Goal: Transaction & Acquisition: Purchase product/service

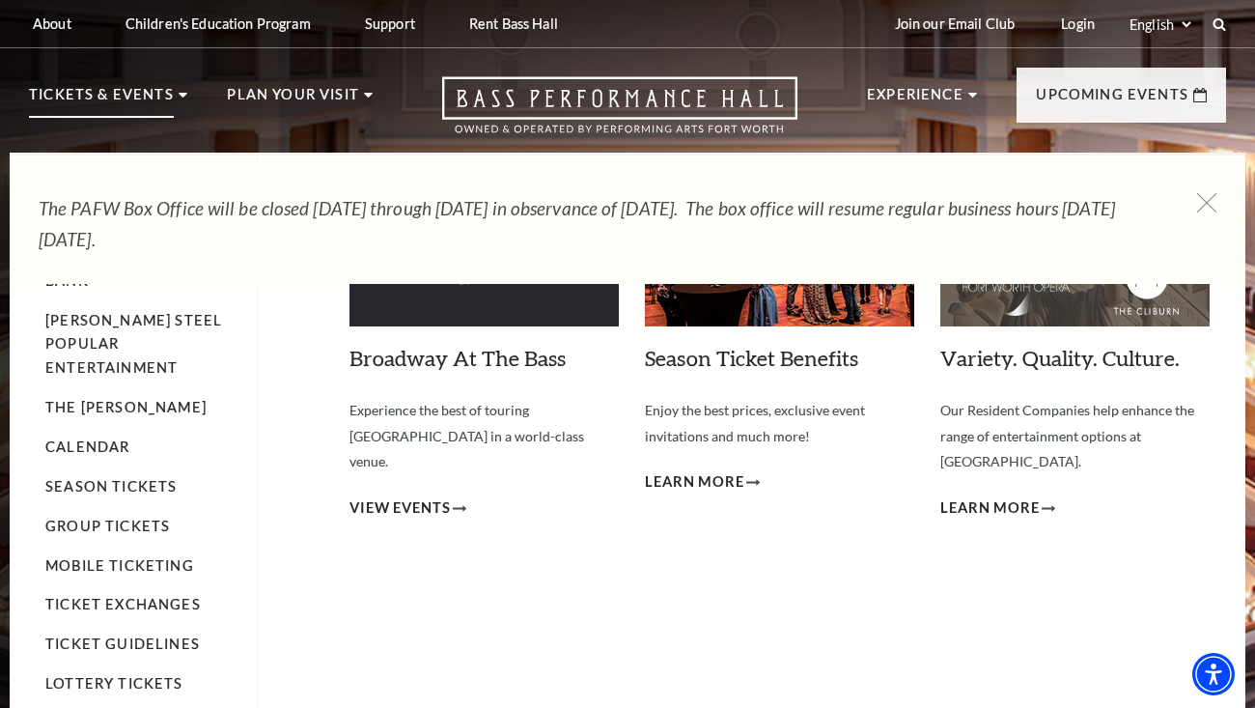
click at [167, 93] on p "Tickets & Events" at bounding box center [101, 100] width 145 height 35
click at [182, 96] on icon at bounding box center [183, 95] width 9 height 5
click at [455, 361] on link "Broadway At The Bass" at bounding box center [458, 358] width 216 height 26
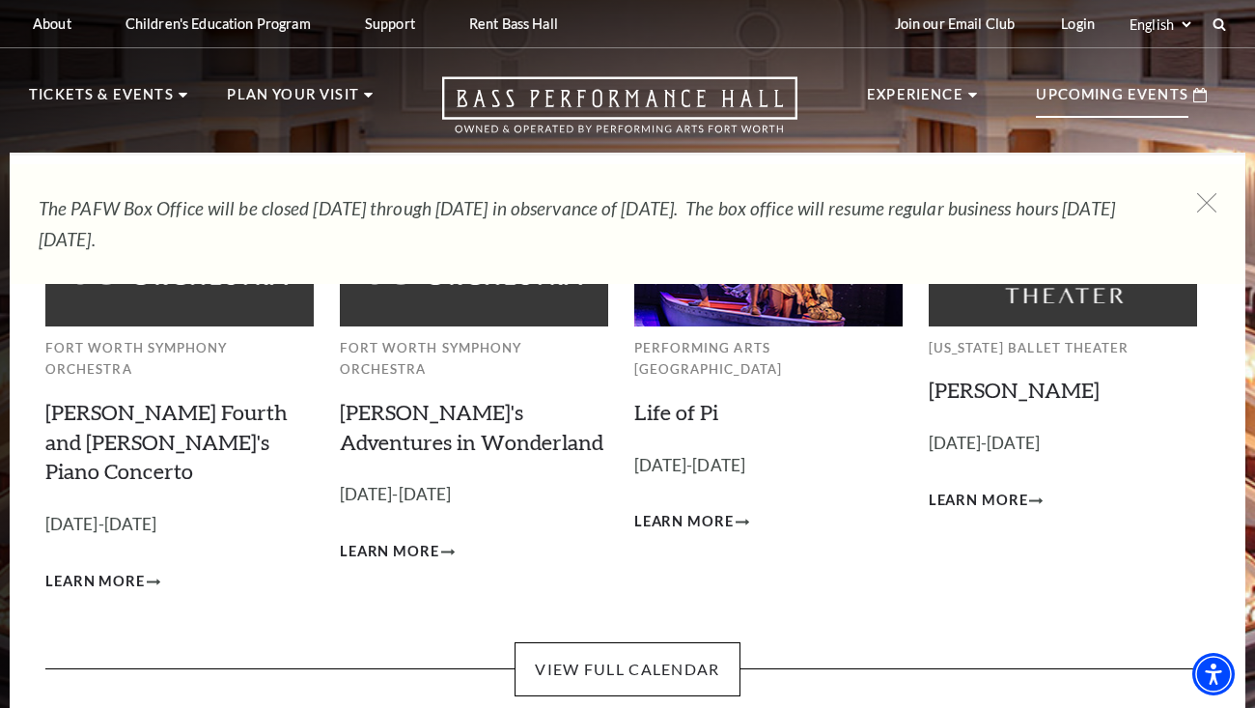
click at [1143, 88] on p "Upcoming Events" at bounding box center [1112, 100] width 153 height 35
click at [1146, 98] on p "Upcoming Events" at bounding box center [1112, 100] width 153 height 35
click at [1200, 97] on icon at bounding box center [1201, 95] width 14 height 14
click at [1119, 102] on p "Upcoming Events" at bounding box center [1112, 100] width 153 height 35
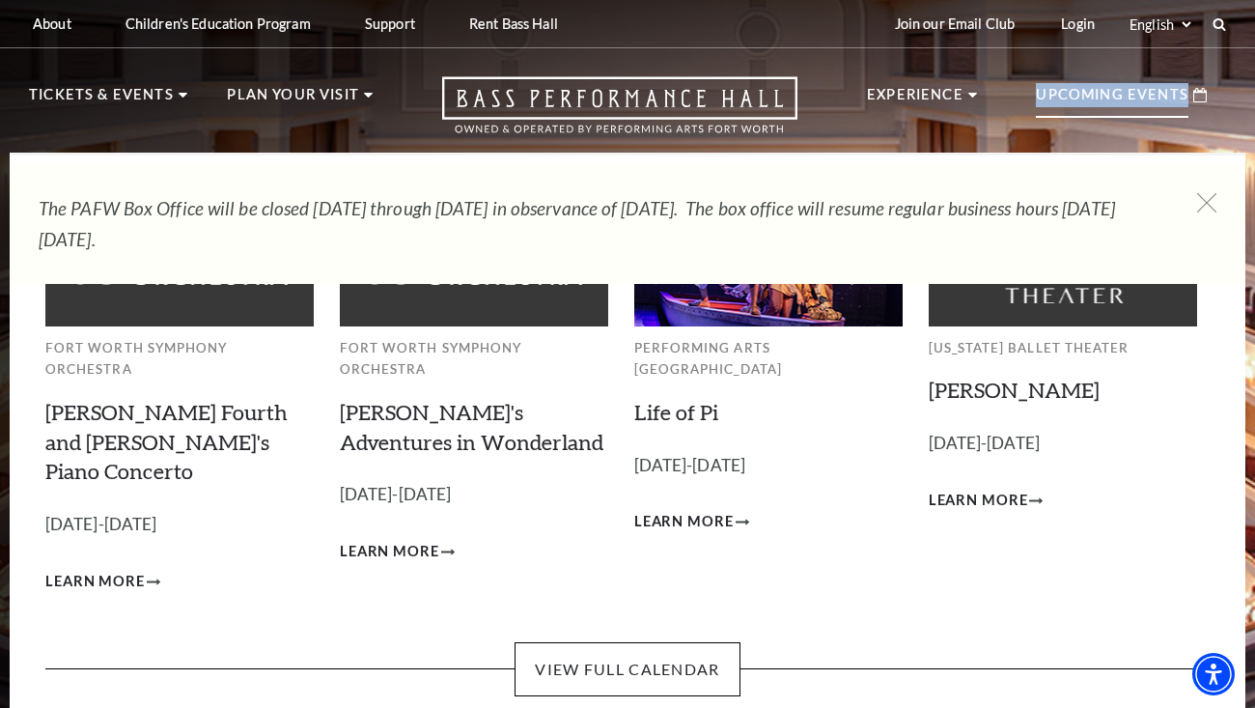
click at [1119, 102] on p "Upcoming Events" at bounding box center [1112, 100] width 153 height 35
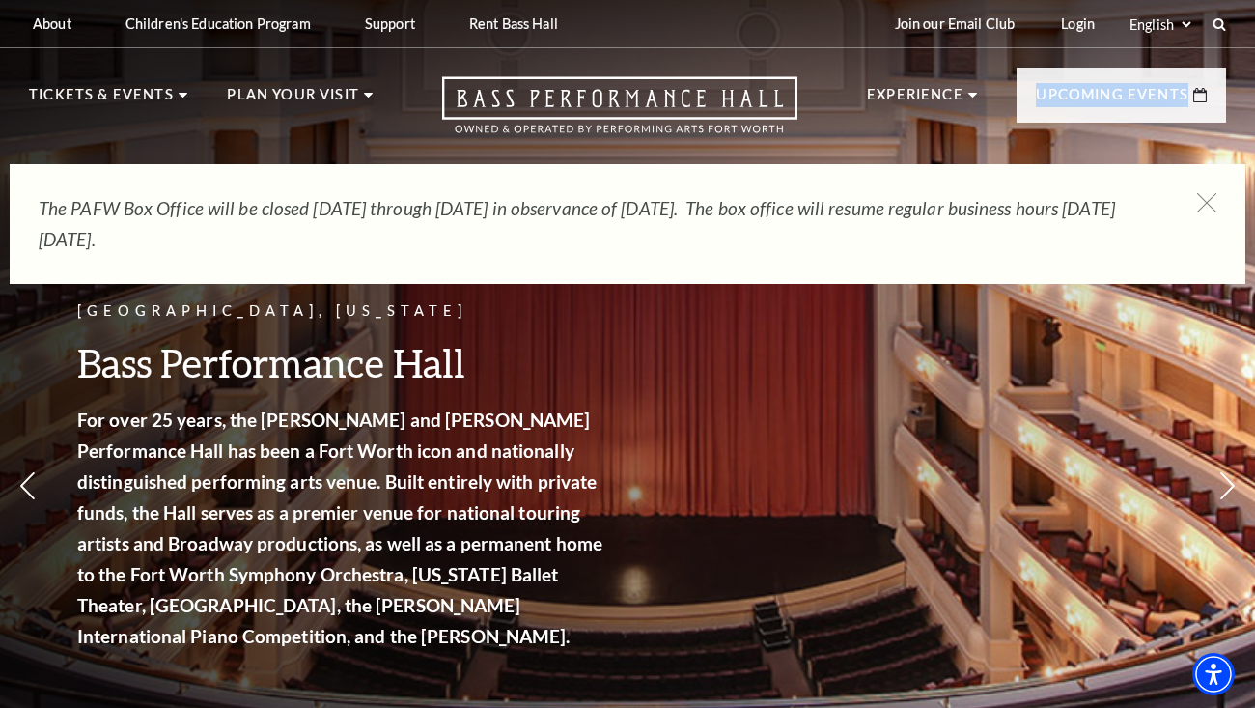
click at [998, 133] on ul "Experience Tours Volunteers Careers Stay Connected Email Updates Contact Us Pre…" at bounding box center [1046, 110] width 359 height 85
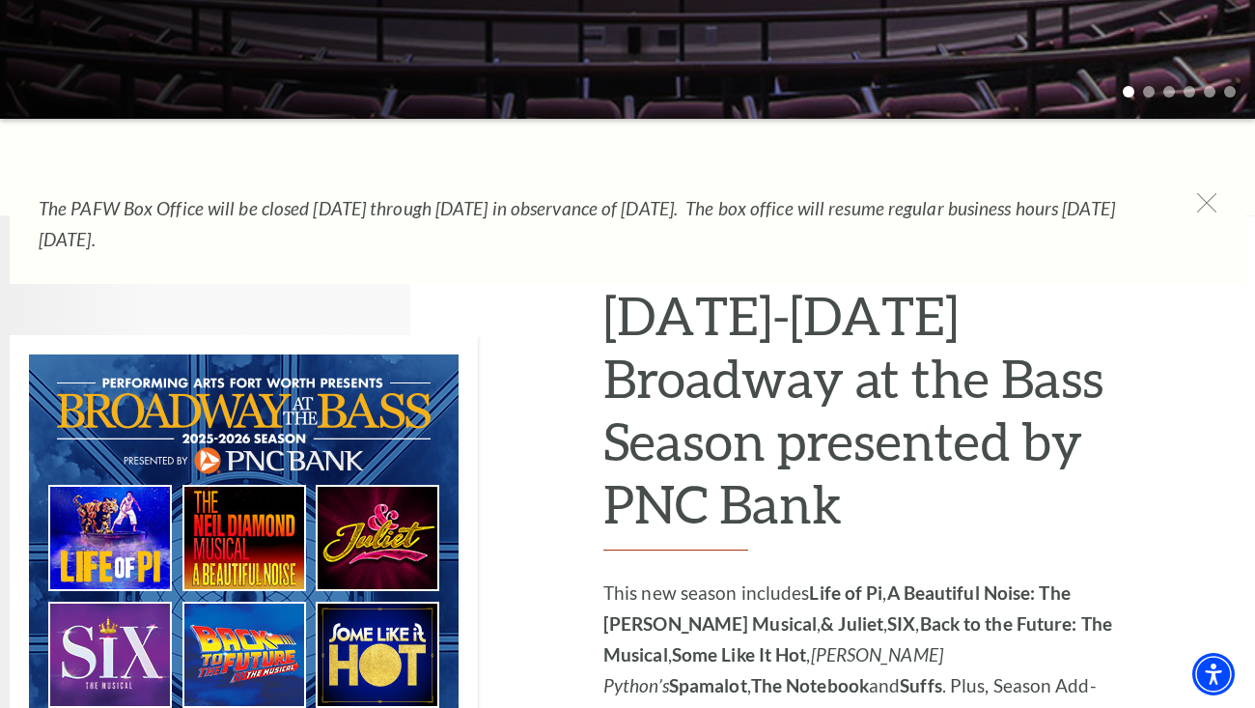
scroll to position [768, 0]
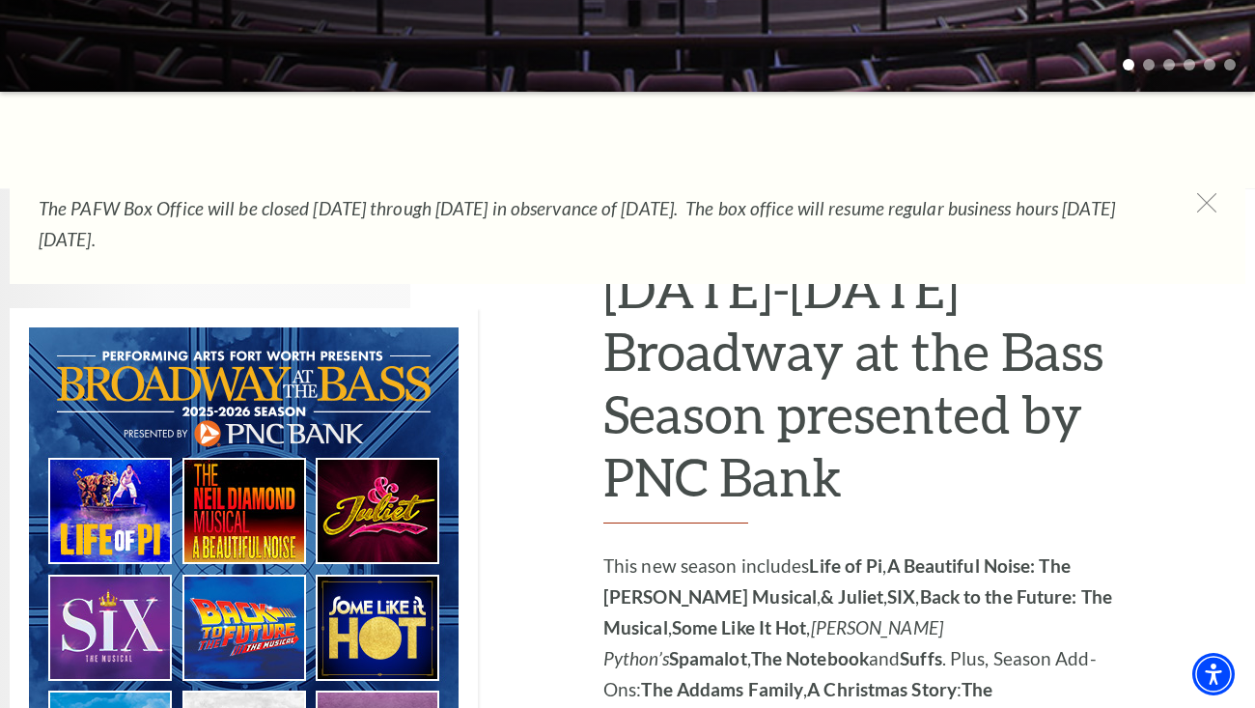
click at [256, 493] on img at bounding box center [244, 571] width 468 height 527
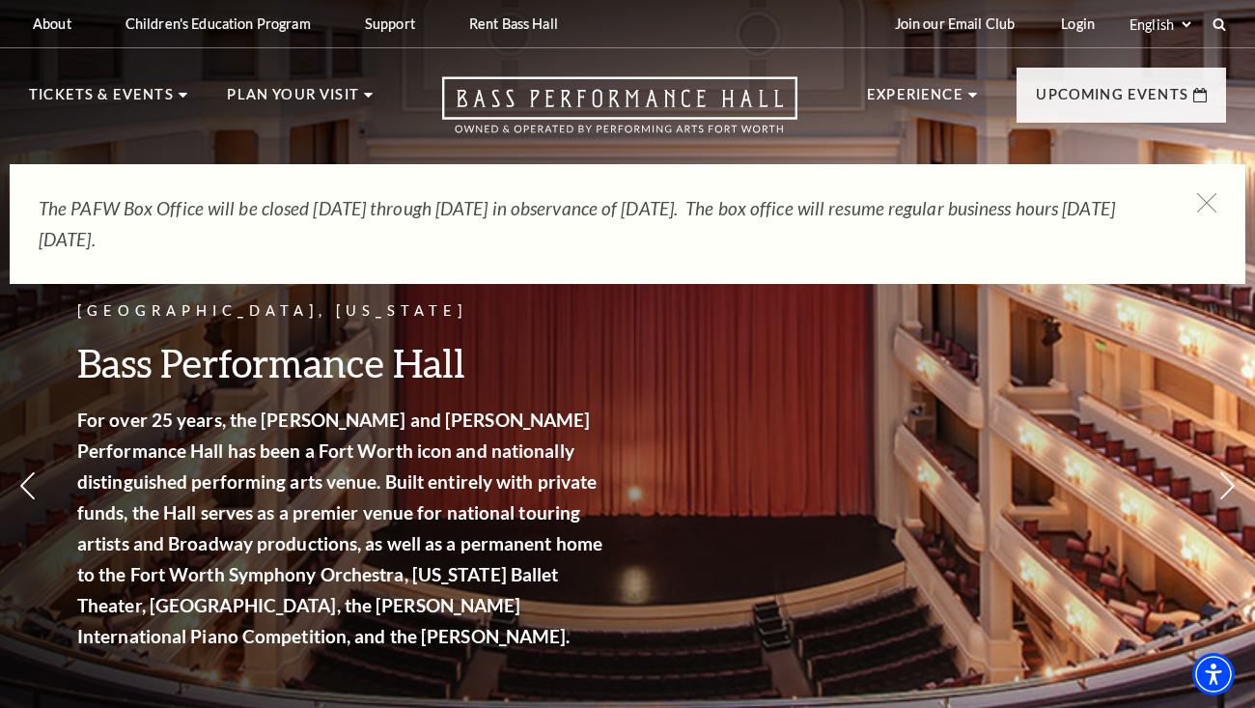
scroll to position [0, 0]
click at [1206, 197] on icon at bounding box center [1208, 203] width 24 height 24
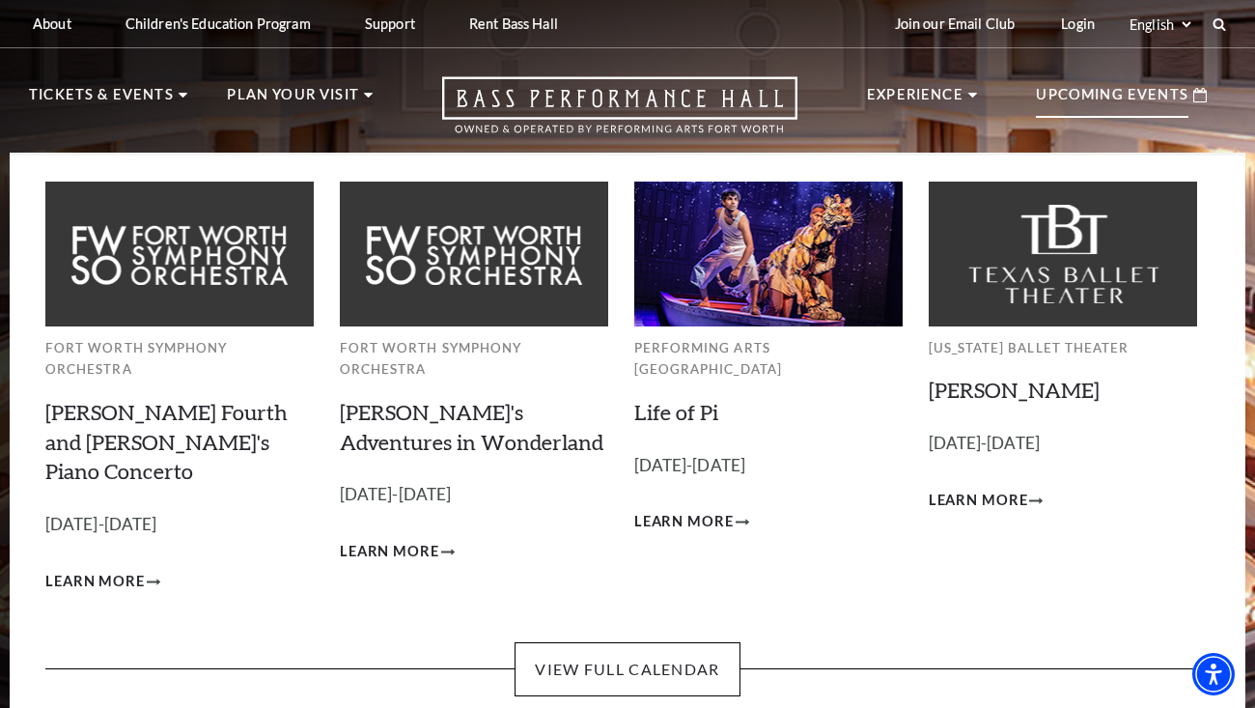
click at [1132, 98] on p "Upcoming Events" at bounding box center [1112, 100] width 153 height 35
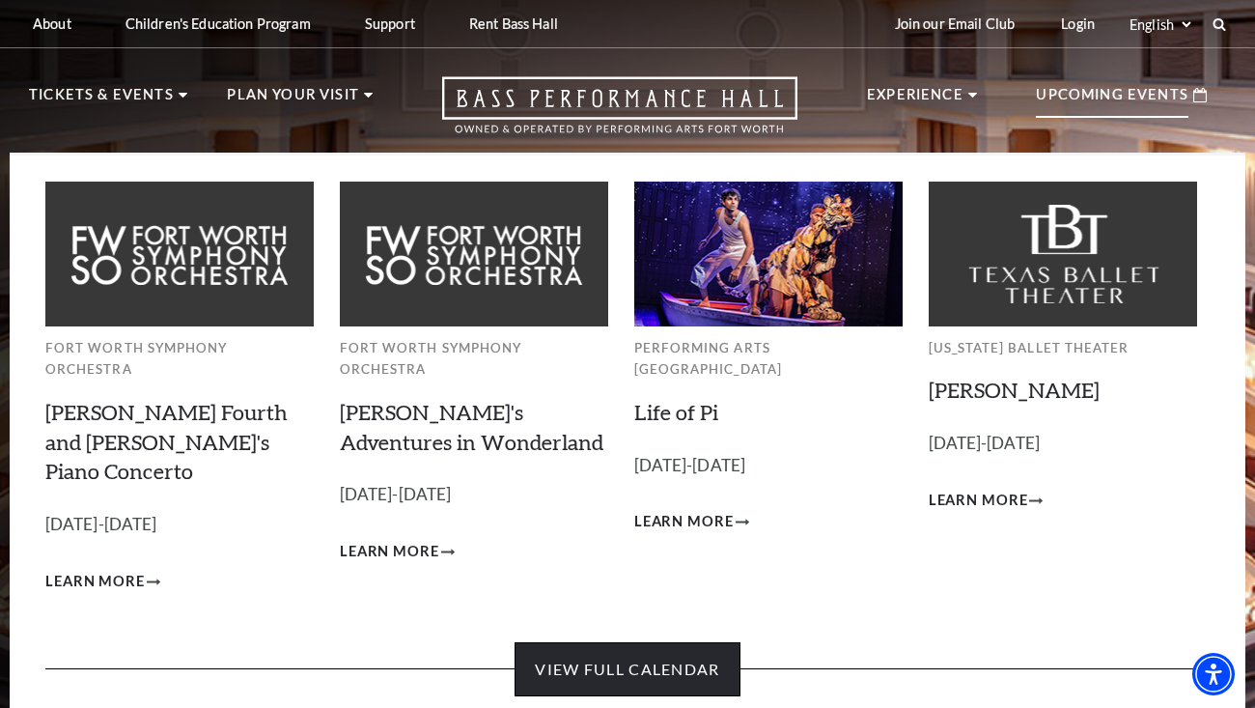
click at [644, 642] on link "View Full Calendar" at bounding box center [627, 669] width 225 height 54
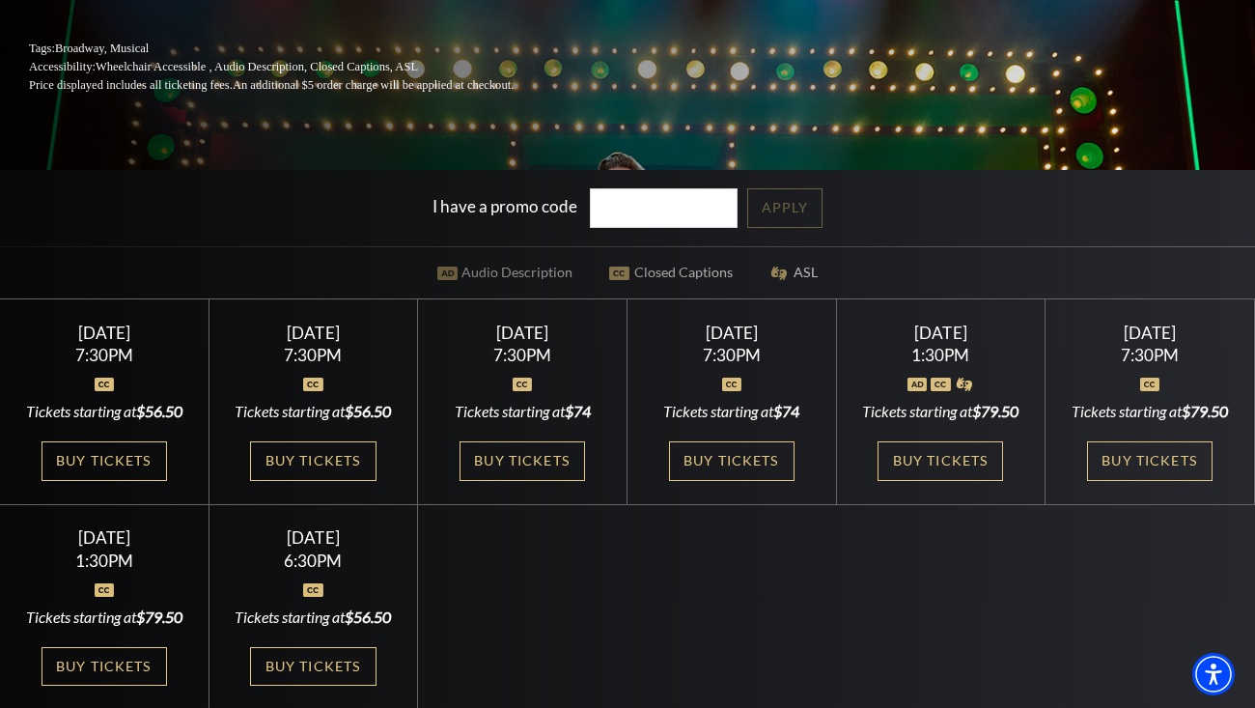
scroll to position [385, 0]
click at [729, 457] on link "Buy Tickets" at bounding box center [732, 461] width 126 height 40
click at [1141, 479] on link "Buy Tickets" at bounding box center [1150, 461] width 126 height 40
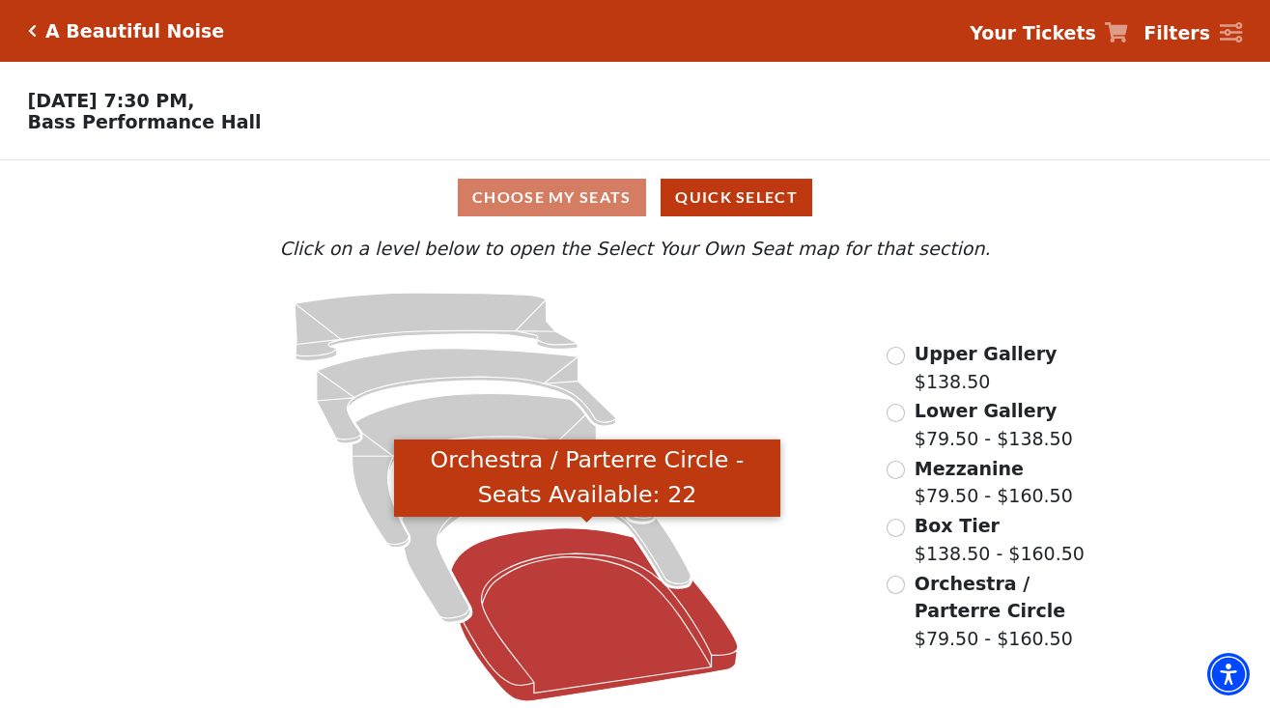
click at [562, 606] on icon "Orchestra / Parterre Circle - Seats Available: 22" at bounding box center [594, 614] width 287 height 173
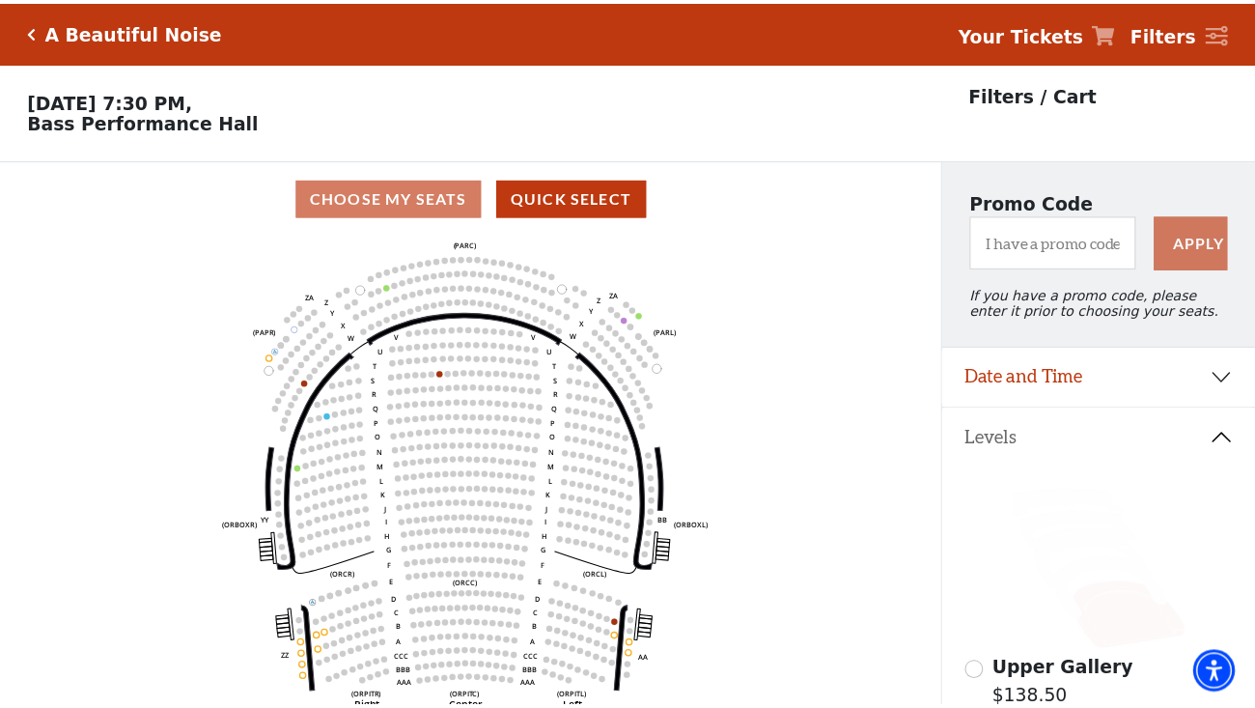
scroll to position [90, 0]
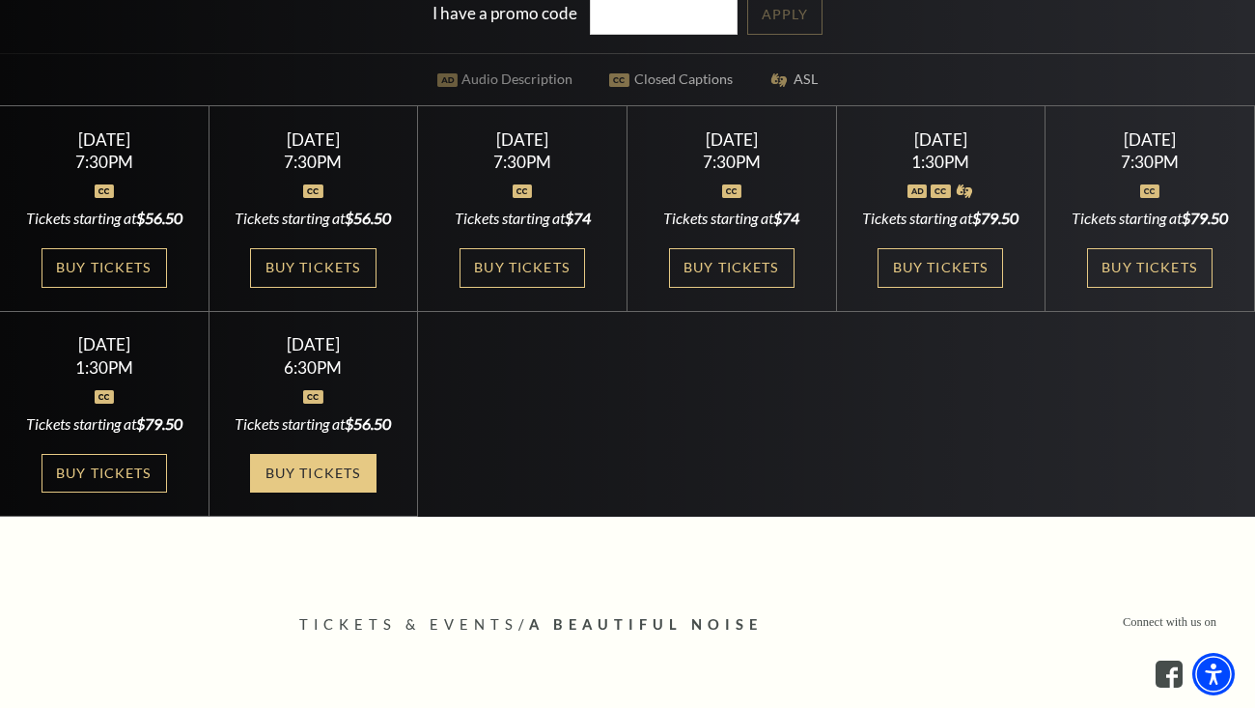
click at [298, 493] on link "Buy Tickets" at bounding box center [313, 474] width 126 height 40
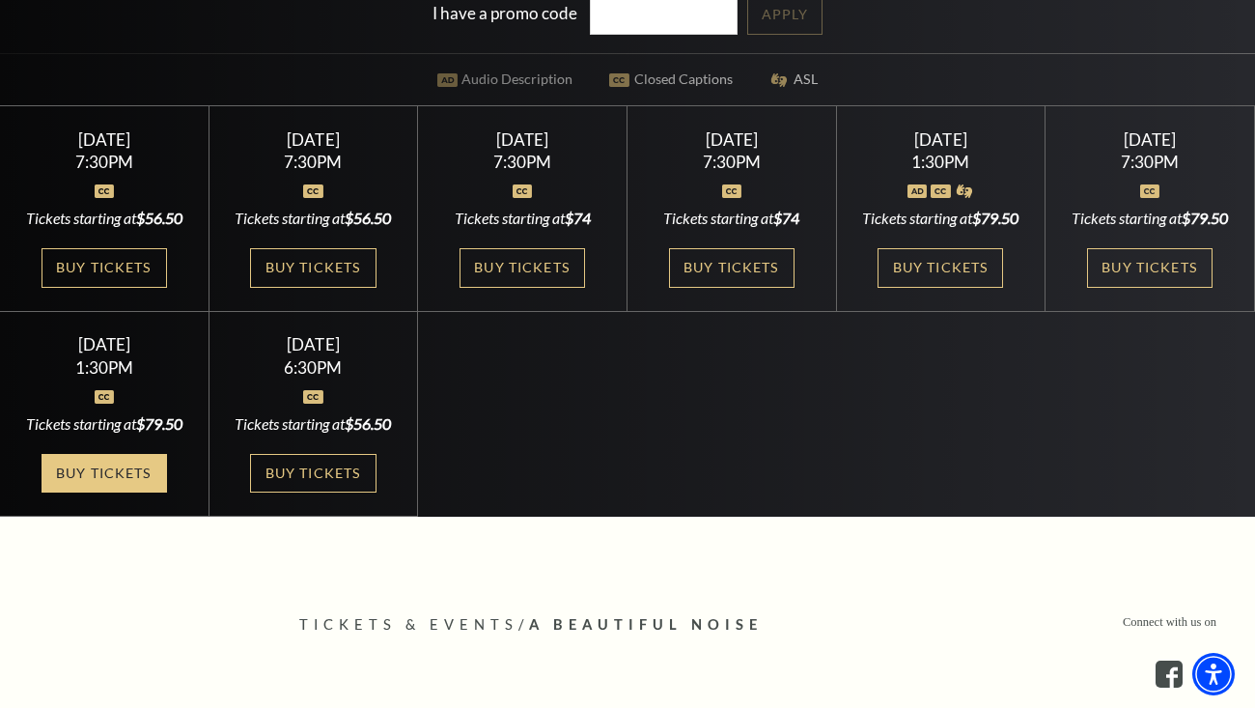
click at [111, 493] on link "Buy Tickets" at bounding box center [105, 474] width 126 height 40
